Goal: Use online tool/utility: Utilize a website feature to perform a specific function

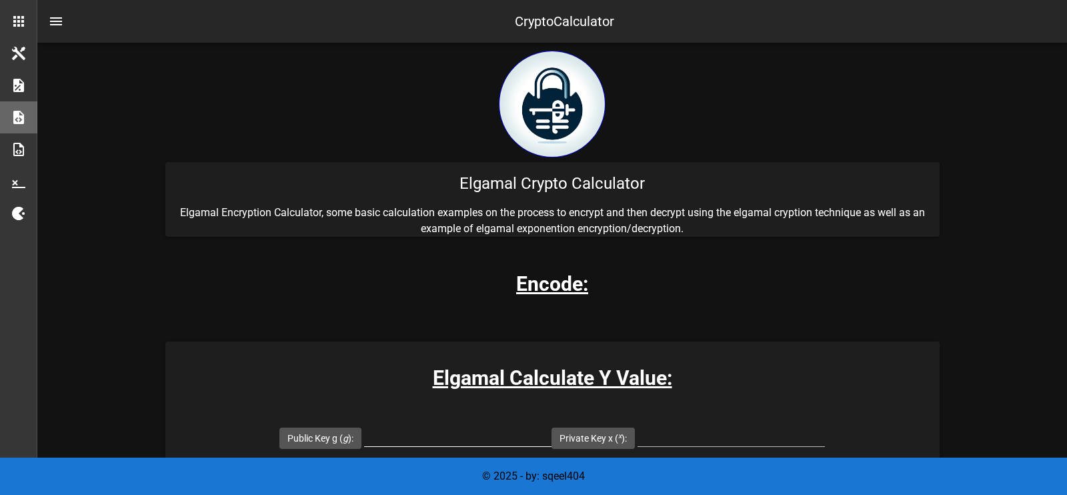
scroll to position [276, 0]
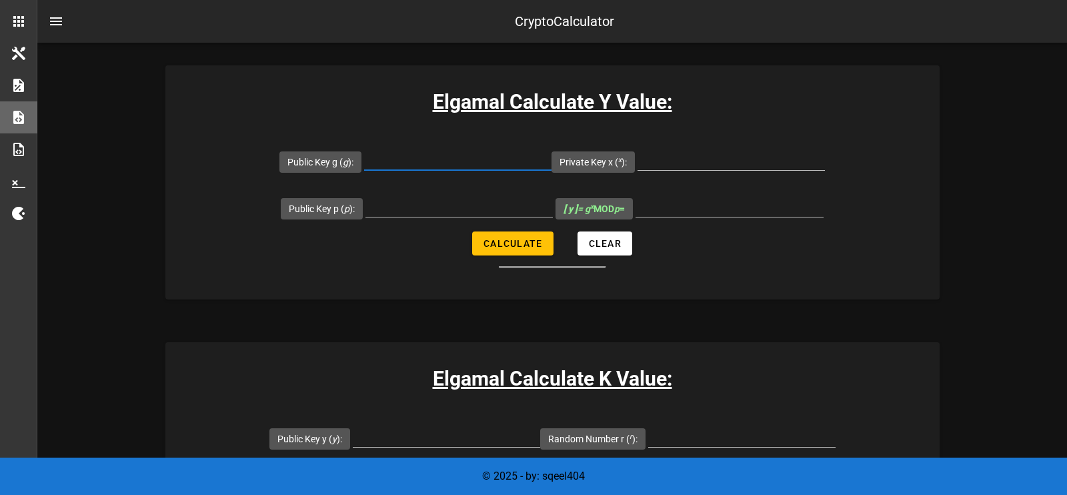
click at [411, 162] on input "Public Key g ( g ):" at bounding box center [457, 159] width 187 height 21
click at [425, 209] on input "Public Key p ( p ):" at bounding box center [458, 205] width 187 height 21
type input "23"
click at [430, 168] on input "Public Key g ( g ):" at bounding box center [457, 159] width 187 height 21
type input "5"
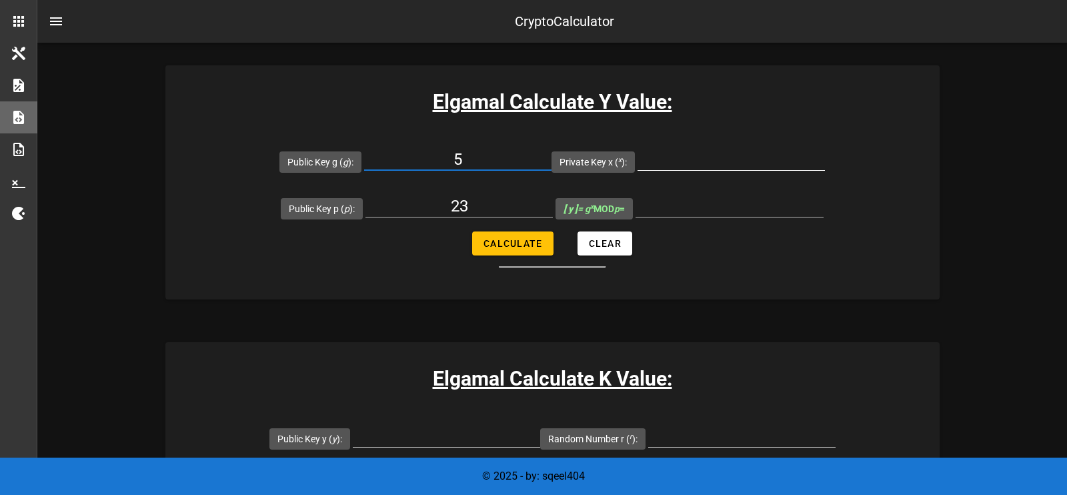
click at [708, 159] on input "Private Key x ( x ):" at bounding box center [731, 159] width 187 height 21
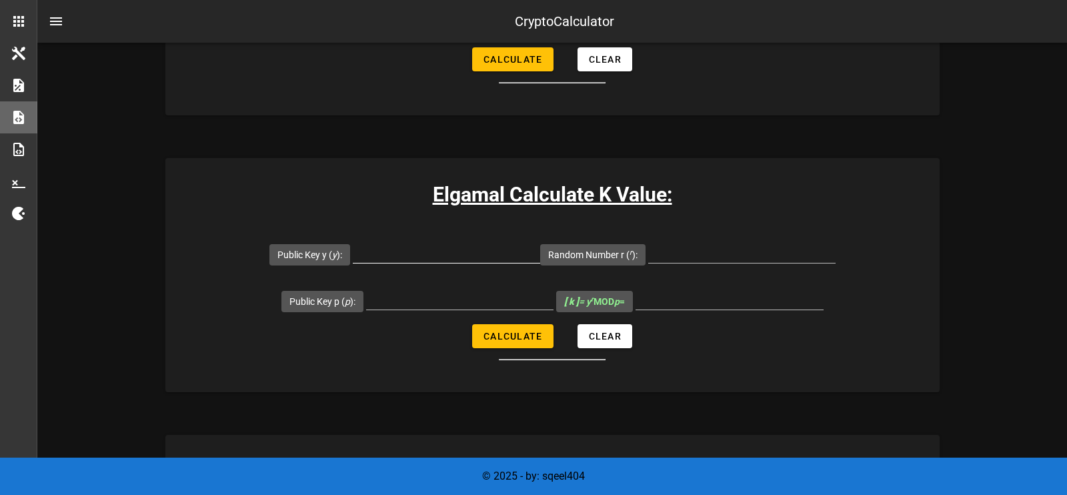
scroll to position [184, 0]
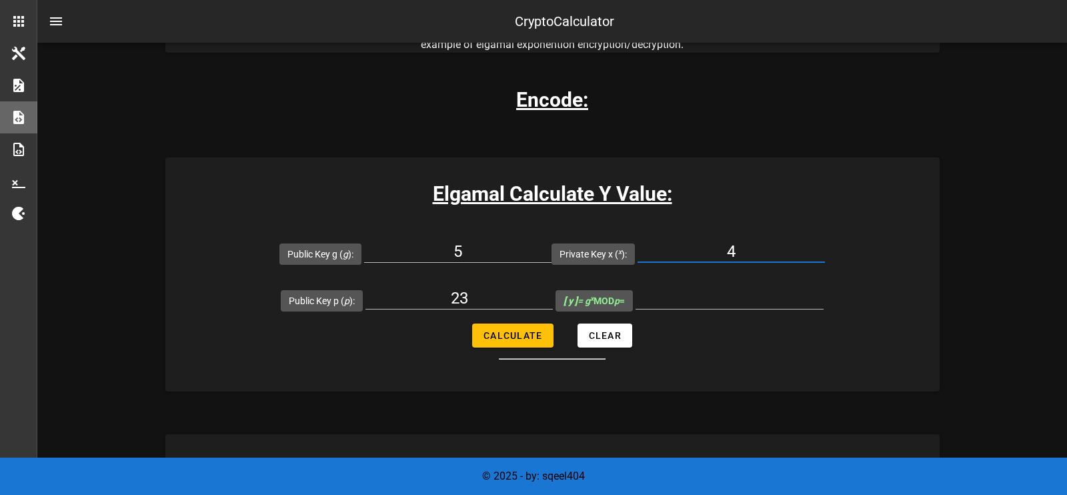
click at [764, 249] on input "4" at bounding box center [731, 251] width 187 height 21
type input "4"
click at [534, 331] on span "Calculate" at bounding box center [512, 335] width 59 height 11
type input "4"
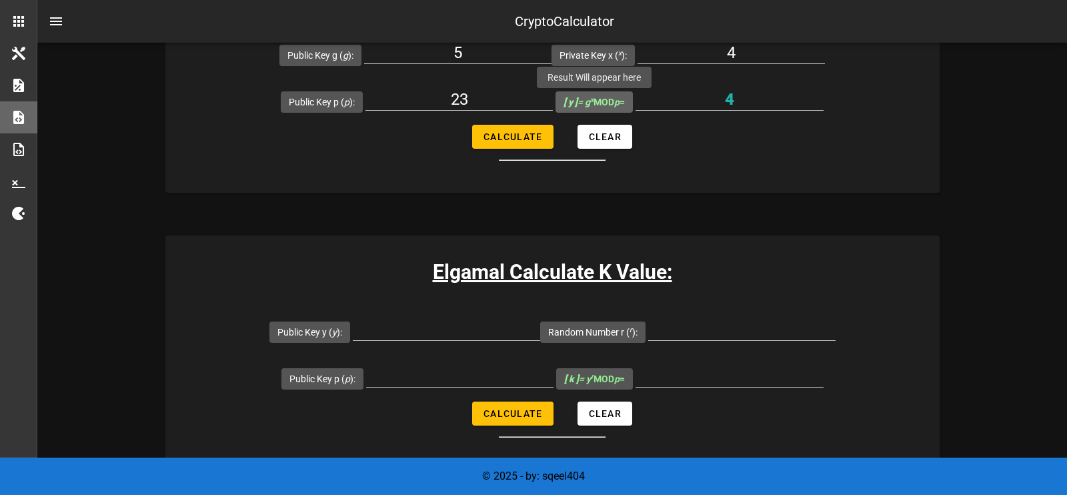
scroll to position [460, 0]
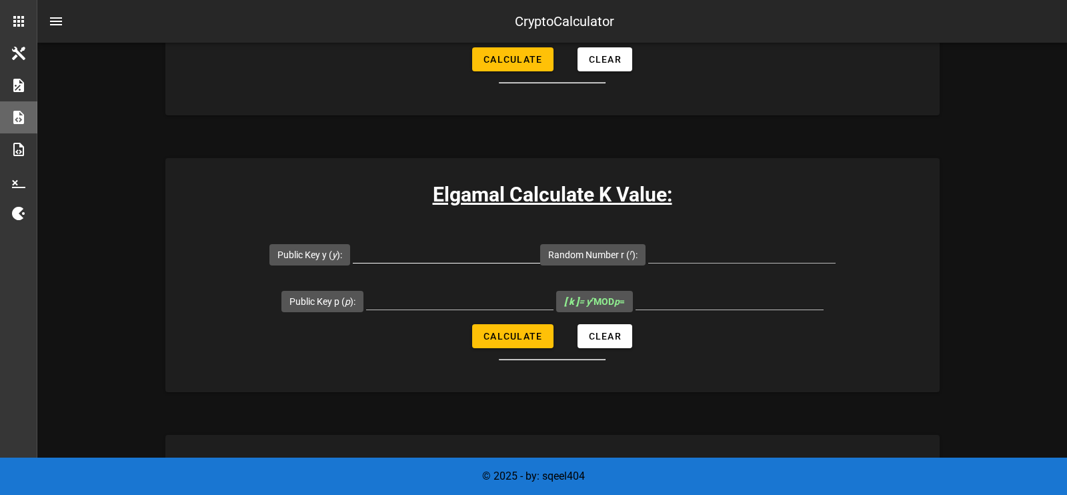
click at [439, 258] on input "Public Key y ( y ):" at bounding box center [446, 251] width 187 height 21
type input "4"
click at [725, 248] on input "Random Number r ( r ):" at bounding box center [741, 251] width 187 height 21
type input "12"
click at [423, 295] on input "Public Key p ( p ):" at bounding box center [459, 298] width 187 height 21
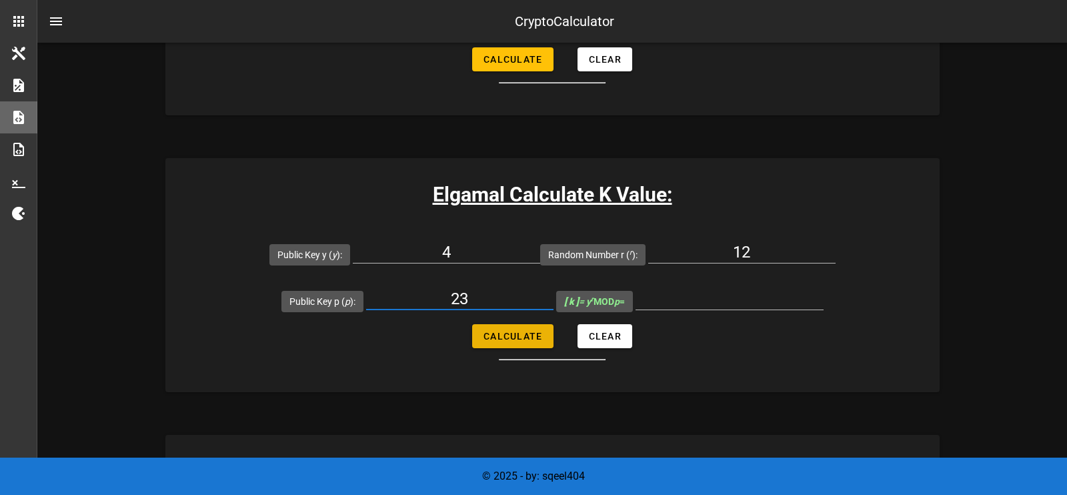
type input "23"
click at [507, 332] on span "Calculate" at bounding box center [512, 336] width 59 height 11
type input "4"
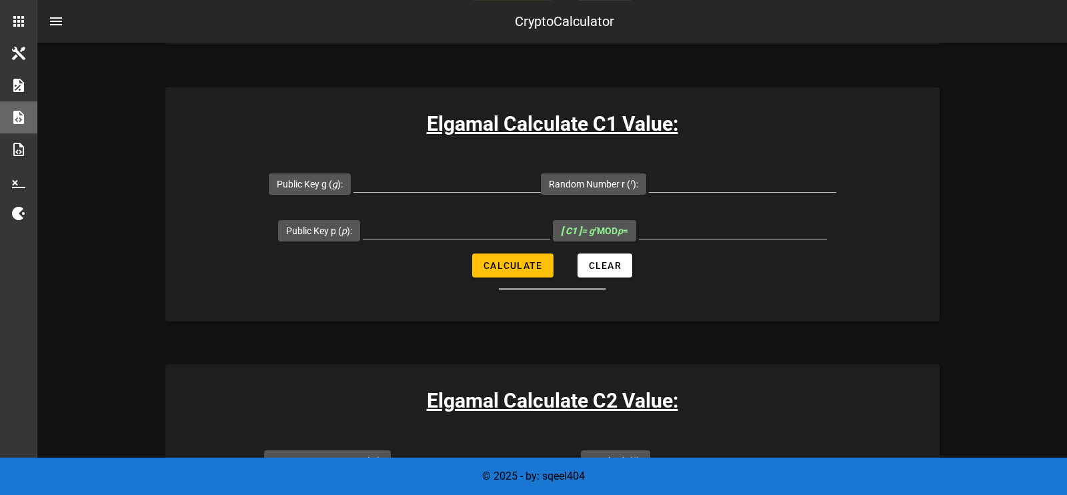
scroll to position [828, 0]
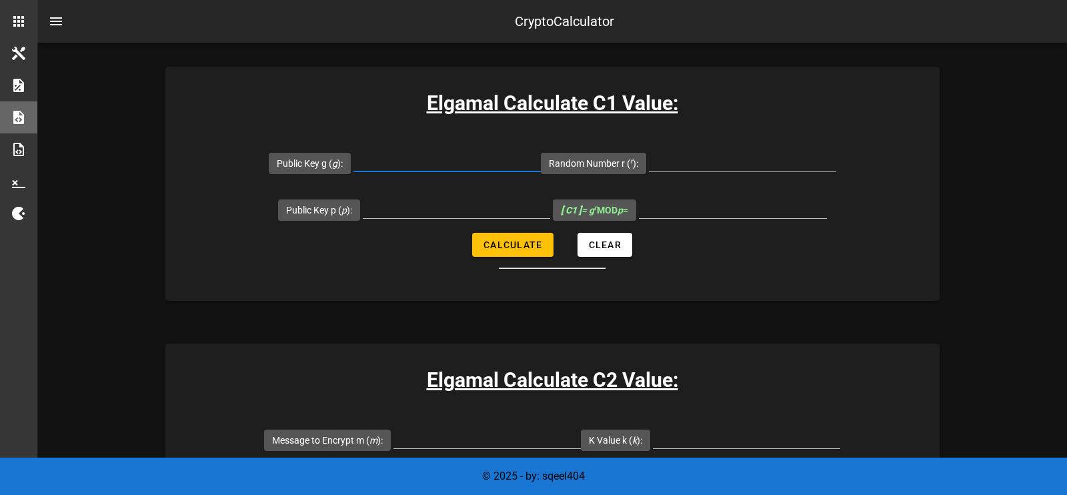
click at [445, 165] on input "Public Key g ( g ):" at bounding box center [446, 160] width 187 height 21
type input "5"
click at [730, 166] on input "Random Number r ( r ):" at bounding box center [742, 160] width 187 height 21
type input "12"
click at [425, 207] on input "Public Key p ( p ):" at bounding box center [456, 207] width 187 height 21
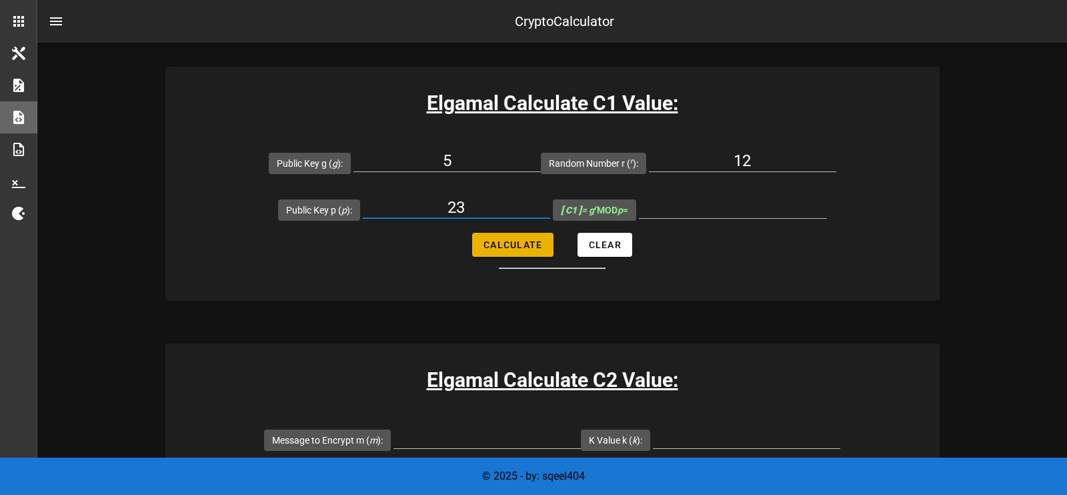
type input "23"
click at [519, 241] on span "Calculate" at bounding box center [512, 244] width 59 height 11
type input "18"
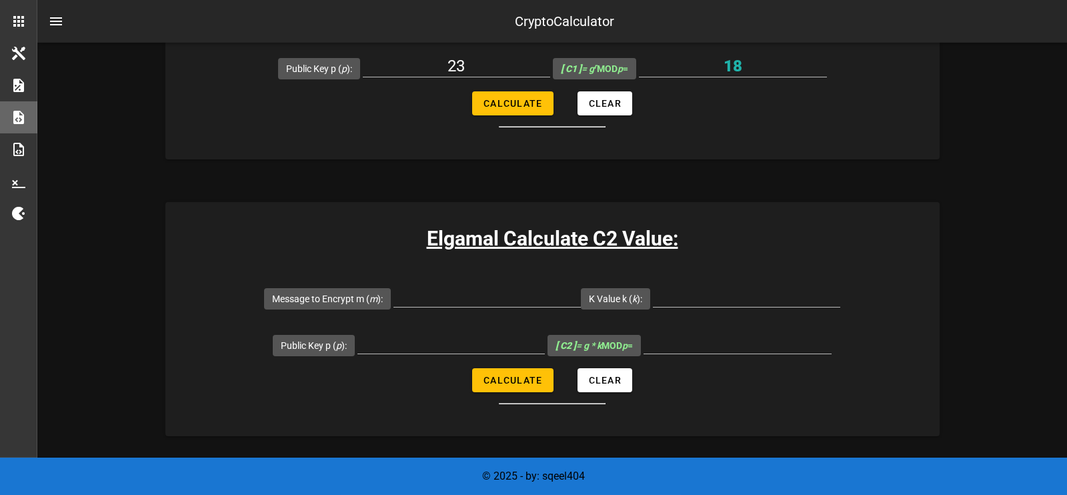
scroll to position [920, 0]
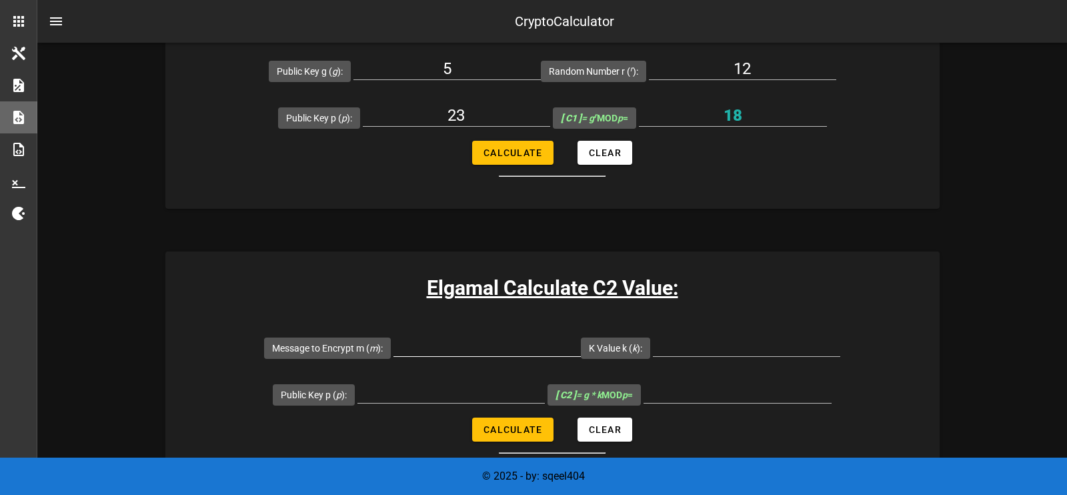
click at [499, 348] on input "Message to Encrypt m ( m ):" at bounding box center [486, 345] width 187 height 21
type input "8"
click at [702, 343] on input "K Value k ( k ):" at bounding box center [746, 345] width 187 height 21
type input "18"
click at [385, 392] on input "Public Key p ( p ):" at bounding box center [450, 391] width 187 height 21
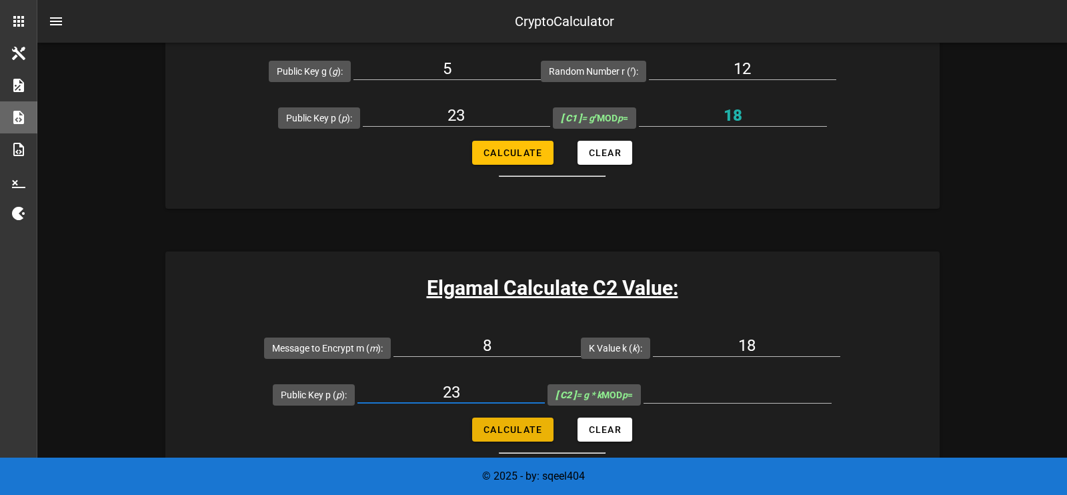
type input "23"
click at [509, 430] on span "Calculate" at bounding box center [512, 429] width 59 height 11
type input "6"
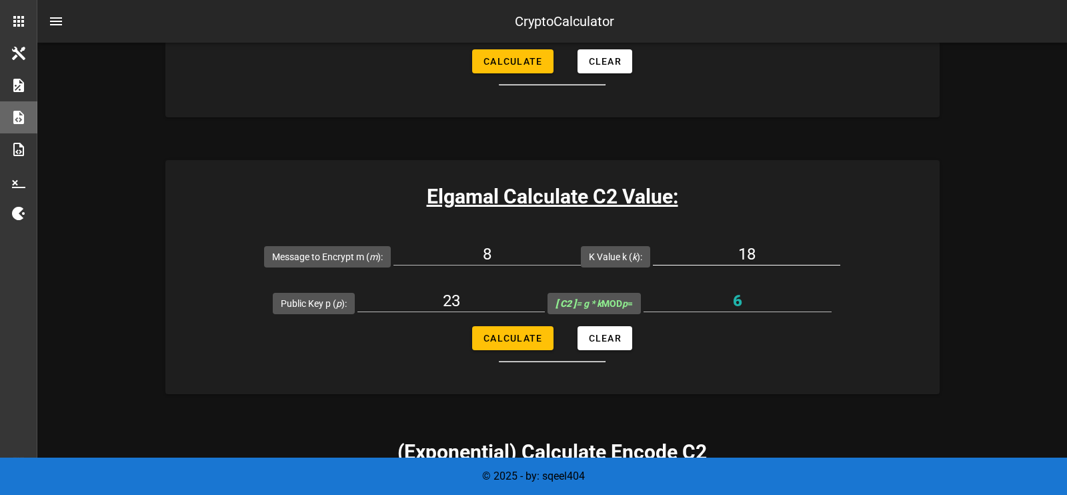
scroll to position [1104, 0]
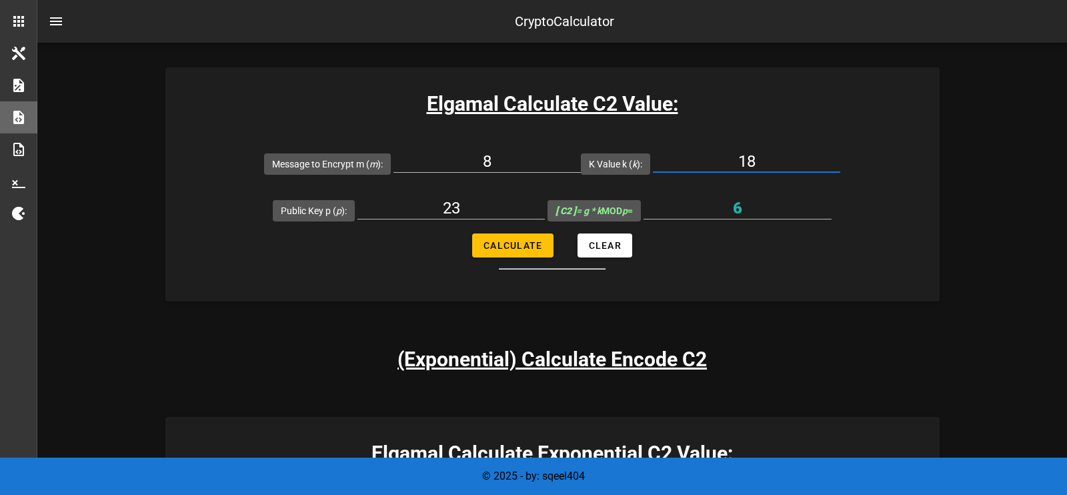
drag, startPoint x: 774, startPoint y: 161, endPoint x: 738, endPoint y: 161, distance: 36.7
click at [738, 161] on input "18" at bounding box center [746, 161] width 187 height 21
type input "4"
click at [503, 249] on span "Calculate" at bounding box center [512, 245] width 59 height 11
type input "9"
